Goal: Task Accomplishment & Management: Use online tool/utility

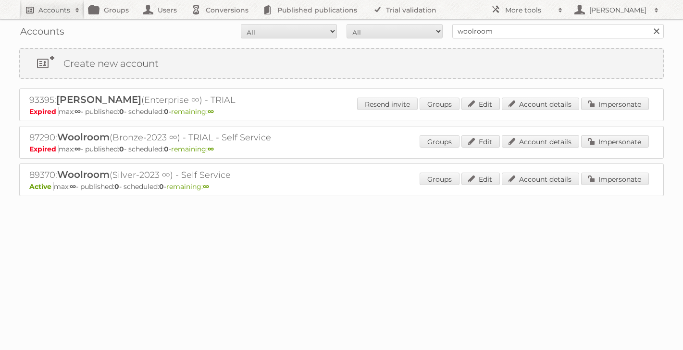
click at [54, 10] on h2 "Accounts" at bounding box center [54, 10] width 32 height 10
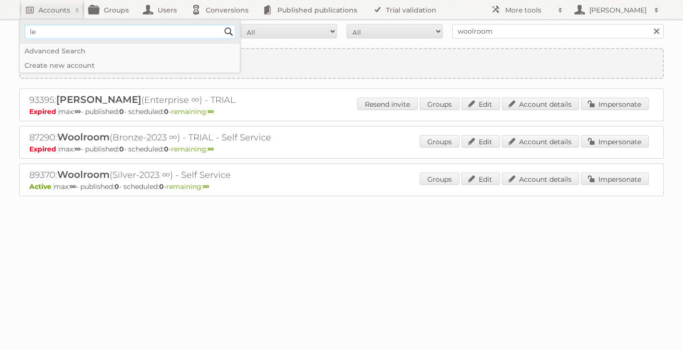
type input"] "[PERSON_NAME]"
click at [222, 25] on input "Search" at bounding box center [229, 32] width 14 height 14
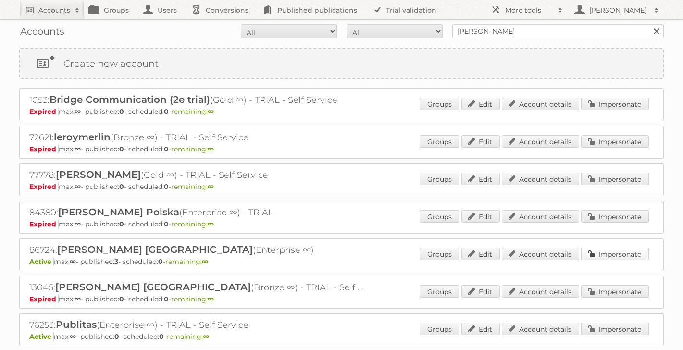
click at [605, 252] on link "Impersonate" at bounding box center [615, 254] width 68 height 13
